Goal: Information Seeking & Learning: Learn about a topic

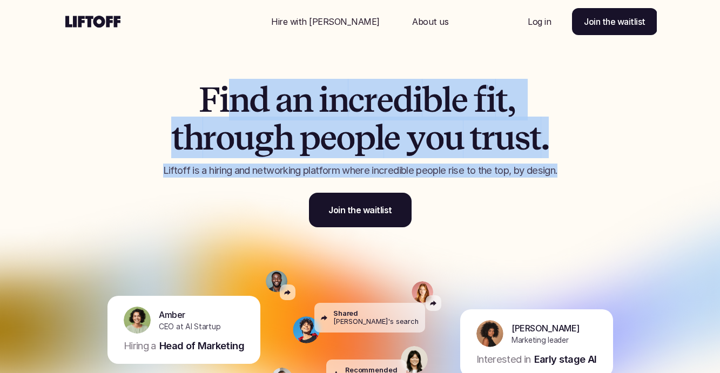
drag, startPoint x: 231, startPoint y: 96, endPoint x: 455, endPoint y: 180, distance: 238.8
click at [455, 180] on div "F i n d a n i n c r e d i b l e f i t , t h r o u g h p e o p l e y o u t r u s…" at bounding box center [360, 154] width 459 height 146
click at [449, 168] on p "Liftoff is a hiring and networking platform where incredible people rise to the…" at bounding box center [360, 171] width 459 height 14
drag, startPoint x: 563, startPoint y: 170, endPoint x: 512, endPoint y: 71, distance: 111.9
click at [512, 71] on div "F i n d a n i n c r e d i b l e f i t , t h r o u g h p e o p l e y o u t r u s…" at bounding box center [360, 127] width 648 height 254
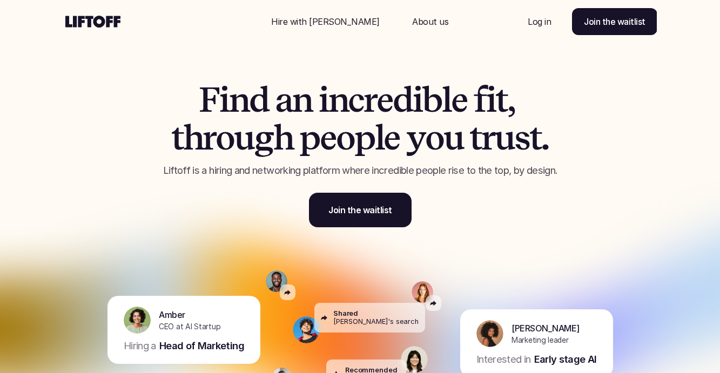
click at [512, 71] on div "F i n d a n i n c r e d i b l e f i t , t h r o u g h p e o p l e y o u t r u s…" at bounding box center [360, 127] width 648 height 254
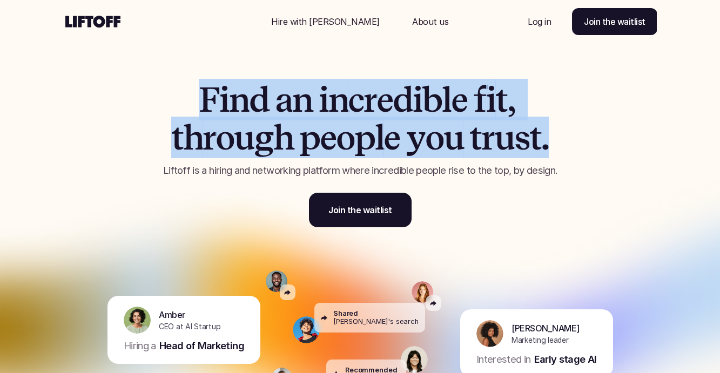
drag, startPoint x: 512, startPoint y: 71, endPoint x: 554, endPoint y: 145, distance: 85.6
click at [554, 145] on div "F i n d a n i n c r e d i b l e f i t , t h r o u g h p e o p l e y o u t r u s…" at bounding box center [360, 127] width 648 height 254
click at [554, 145] on h1 "F i n d a n i n c r e d i b l e f i t , t h r o u g h p e o p l e y o u t r u s…" at bounding box center [360, 119] width 459 height 76
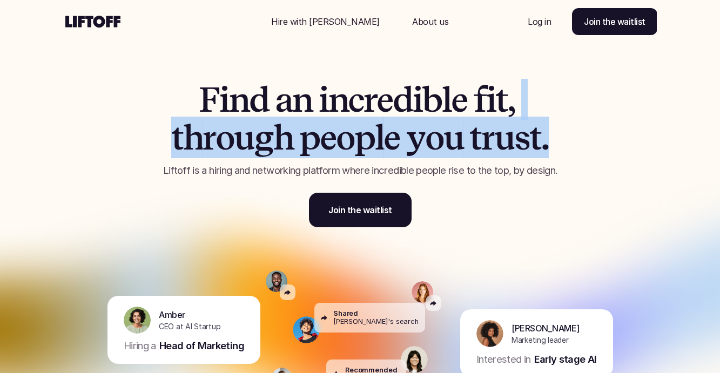
drag, startPoint x: 569, startPoint y: 160, endPoint x: 529, endPoint y: 105, distance: 67.8
click at [530, 105] on div "F i n d a n i n c r e d i b l e f i t , t h r o u g h p e o p l e y o u t r u s…" at bounding box center [360, 129] width 459 height 97
click at [529, 105] on h1 "F i n d a n i n c r e d i b l e f i t , t h r o u g h p e o p l e y o u t r u s…" at bounding box center [360, 119] width 459 height 76
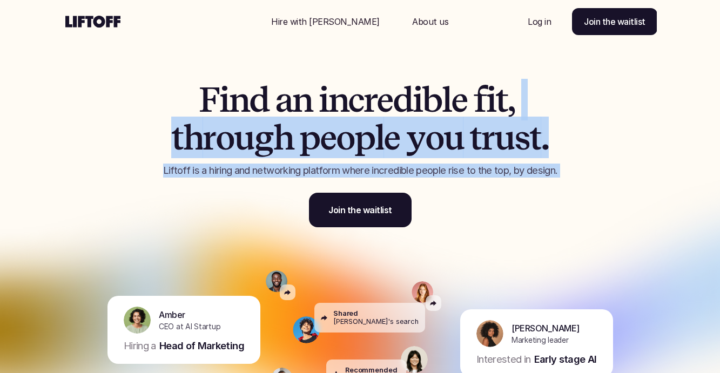
drag, startPoint x: 529, startPoint y: 105, endPoint x: 569, endPoint y: 175, distance: 80.1
click at [569, 175] on div "F i n d a n i n c r e d i b l e f i t , t h r o u g h p e o p l e y o u t r u s…" at bounding box center [360, 129] width 459 height 97
click at [569, 175] on p "Liftoff is a hiring and networking platform where incredible people rise to the…" at bounding box center [360, 171] width 459 height 14
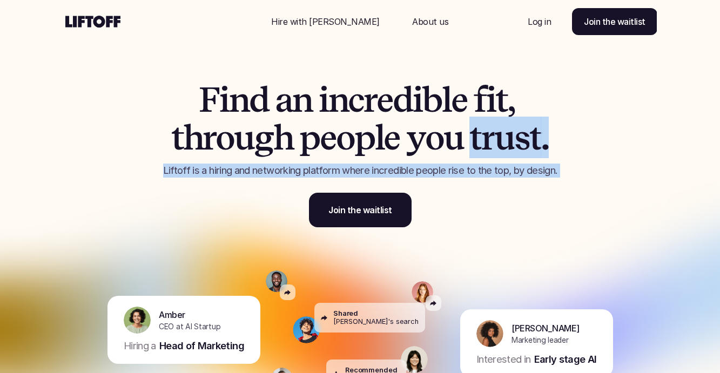
drag, startPoint x: 569, startPoint y: 175, endPoint x: 522, endPoint y: 112, distance: 78.4
click at [523, 115] on div "F i n d a n i n c r e d i b l e f i t , t h r o u g h p e o p l e y o u t r u s…" at bounding box center [360, 129] width 459 height 97
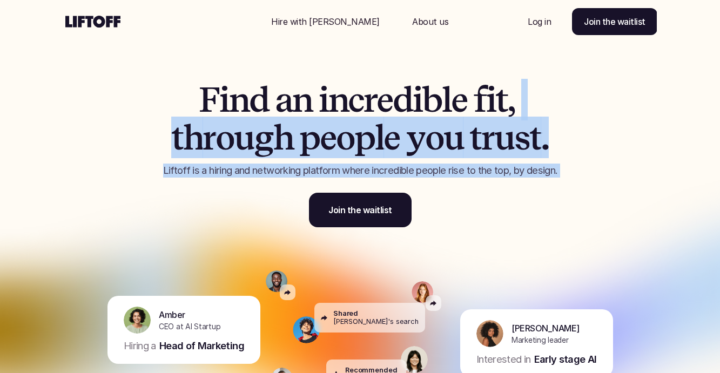
click at [522, 112] on h1 "F i n d a n i n c r e d i b l e f i t , t h r o u g h p e o p l e y o u t r u s…" at bounding box center [360, 119] width 459 height 76
